Goal: Navigation & Orientation: Find specific page/section

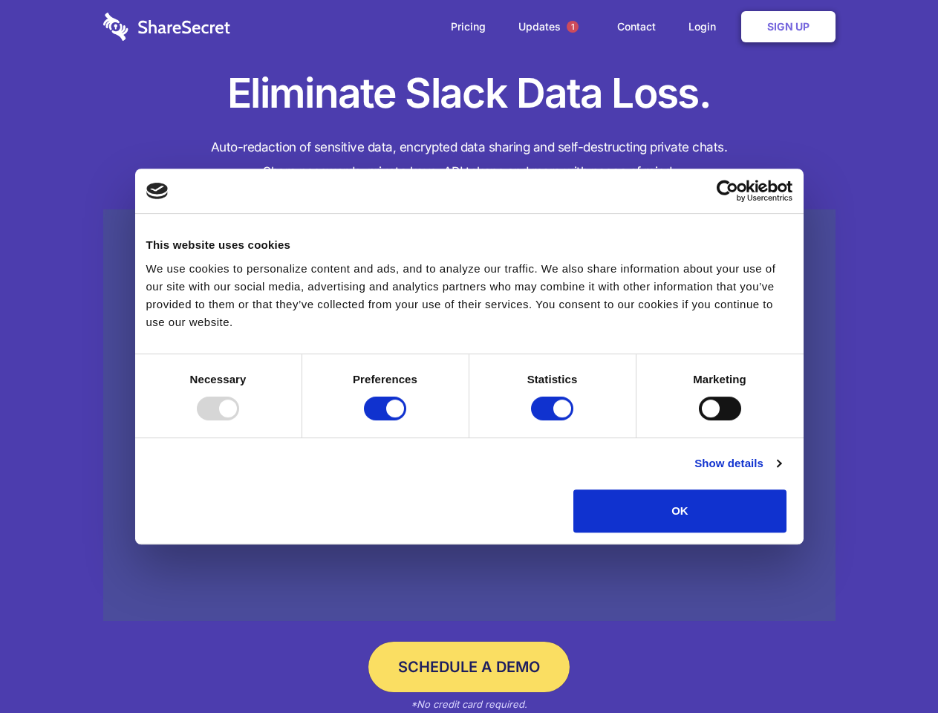
click at [239, 420] on div at bounding box center [218, 409] width 42 height 24
click at [406, 420] on input "Preferences" at bounding box center [385, 409] width 42 height 24
checkbox input "false"
click at [554, 420] on input "Statistics" at bounding box center [552, 409] width 42 height 24
checkbox input "false"
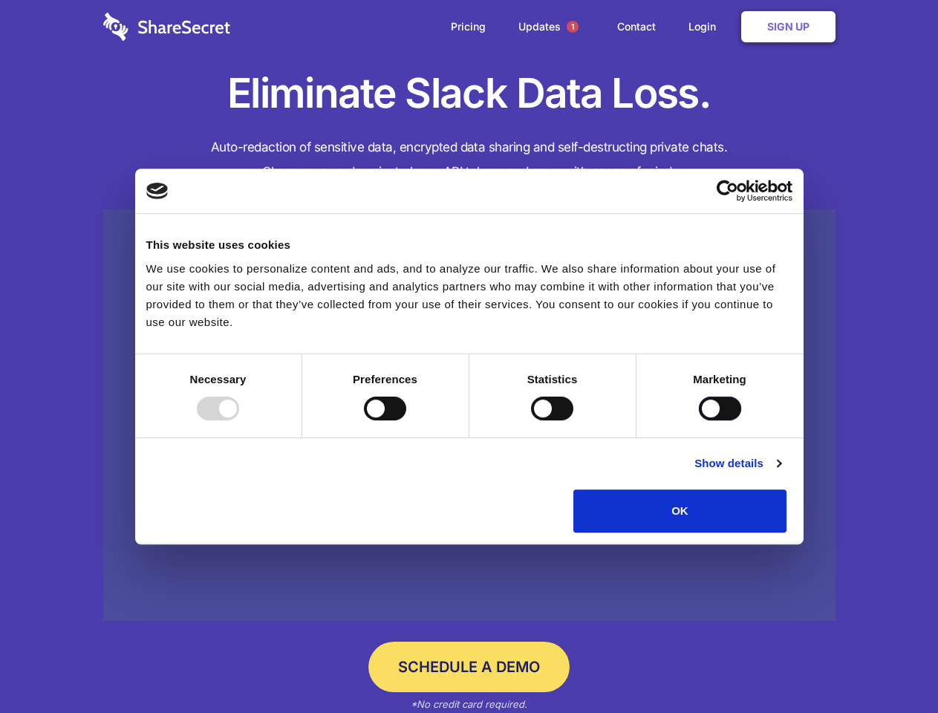
click at [699, 420] on input "Marketing" at bounding box center [720, 409] width 42 height 24
checkbox input "true"
click at [780, 472] on link "Show details" at bounding box center [737, 463] width 86 height 18
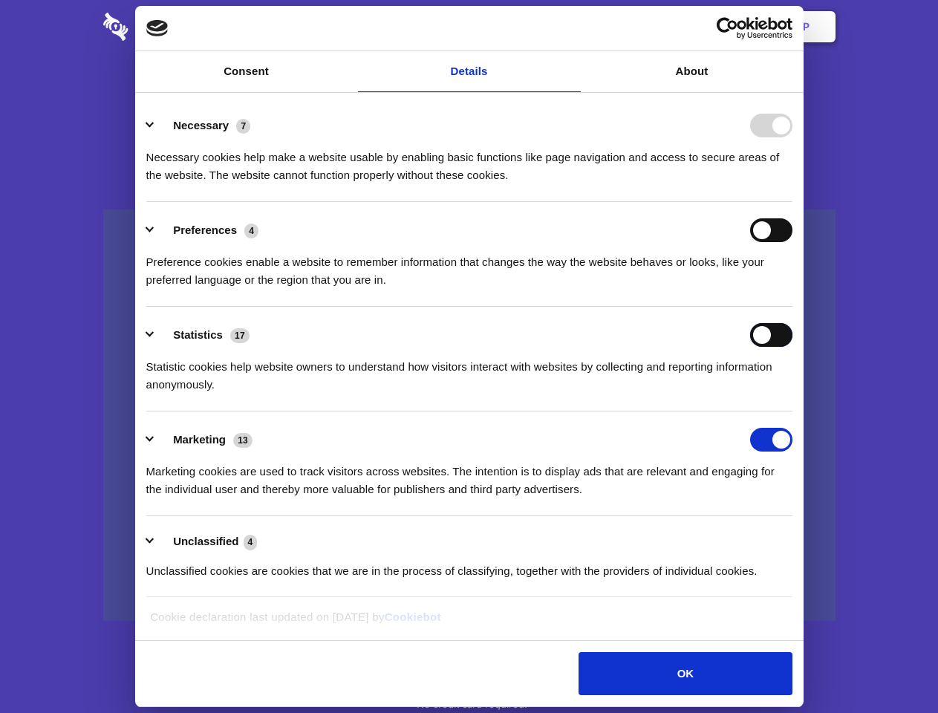
click at [792, 394] on div "Statistics 17 Statistic cookies help website owners to understand how visitors …" at bounding box center [469, 358] width 646 height 71
click at [572, 27] on span "1" at bounding box center [573, 27] width 12 height 12
